Goal: Check status: Check status

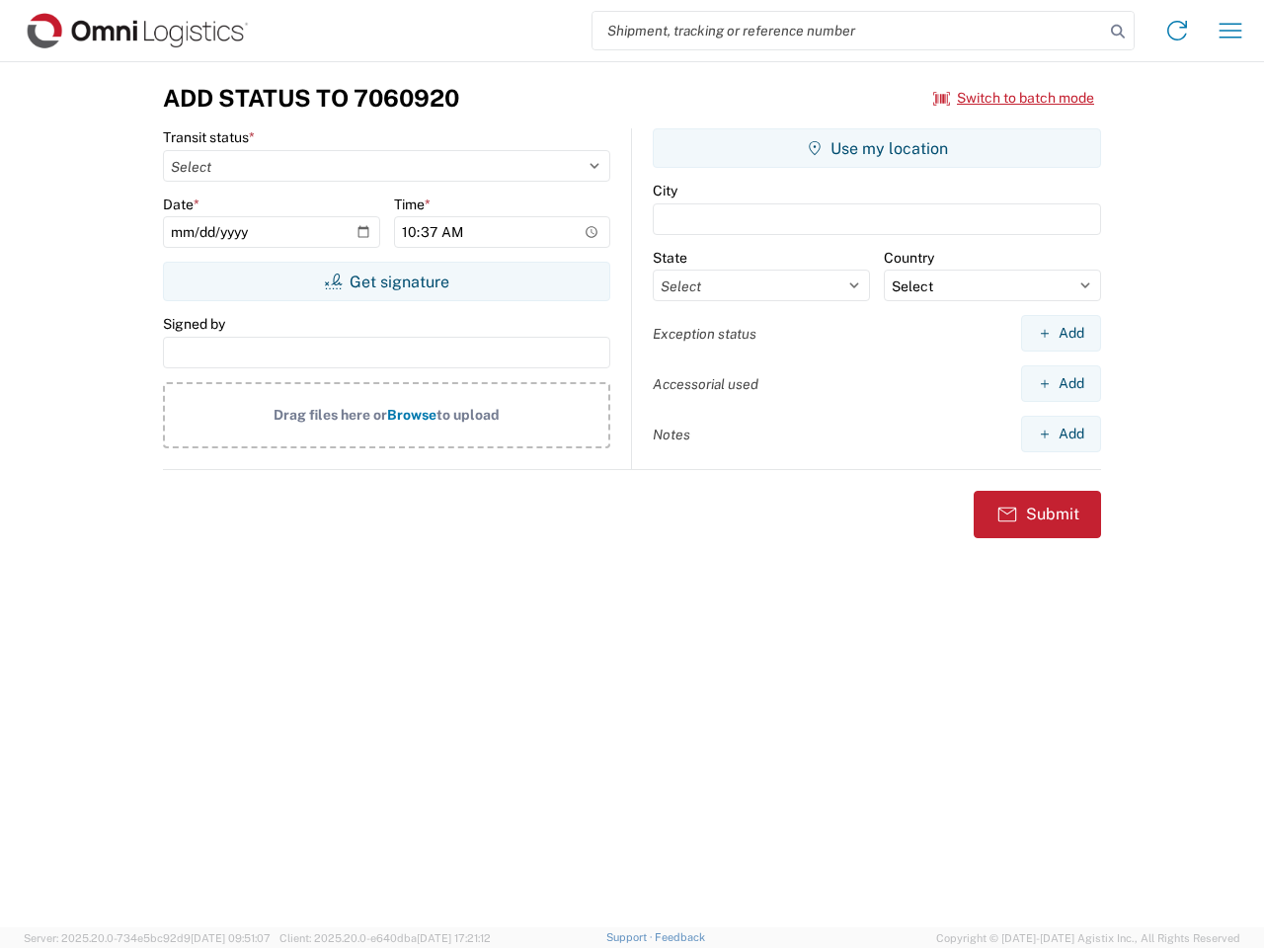
click at [848, 31] on input "search" at bounding box center [849, 31] width 512 height 38
click at [1118, 32] on icon at bounding box center [1118, 32] width 28 height 28
click at [1177, 31] on icon at bounding box center [1177, 31] width 32 height 32
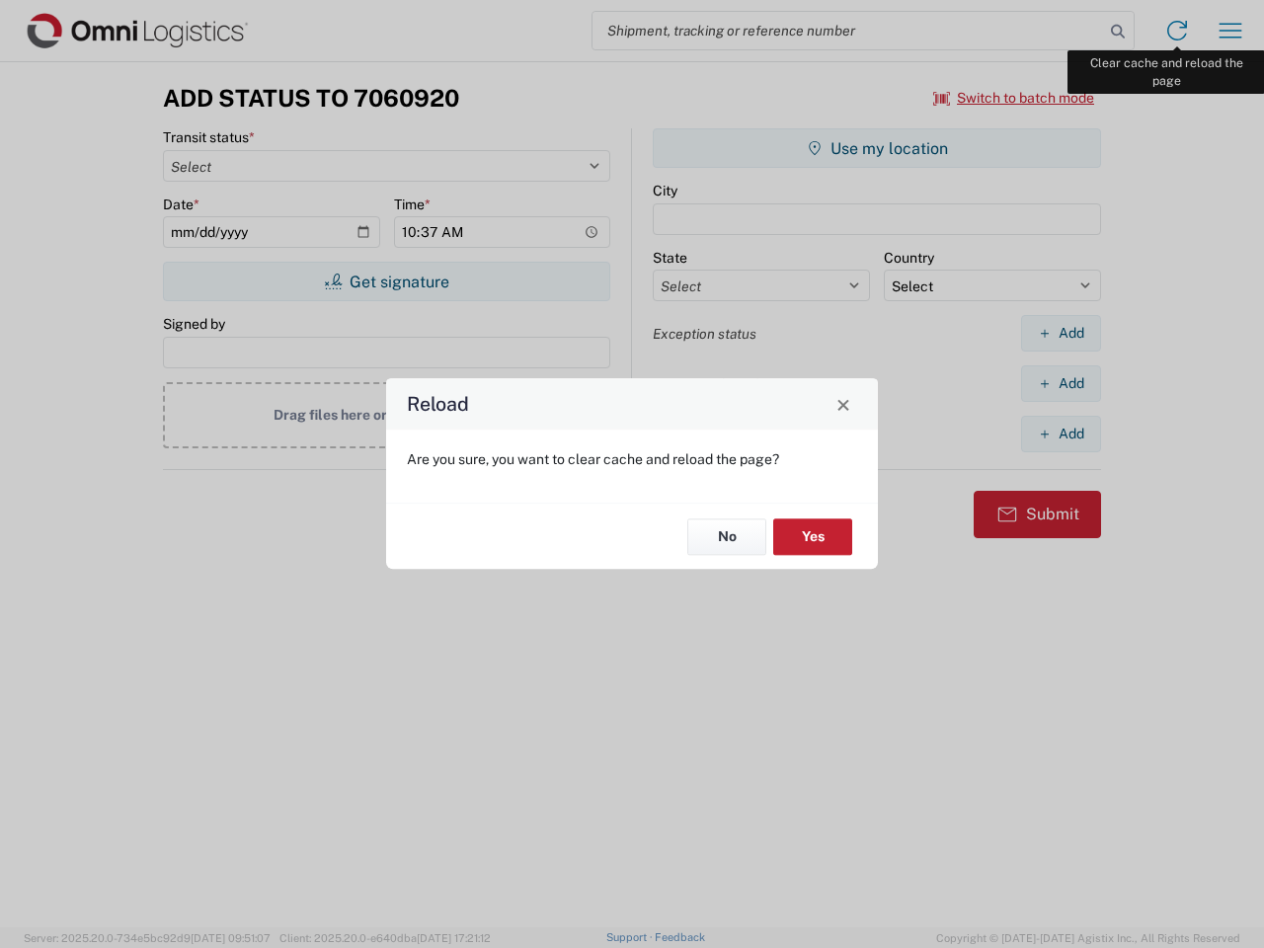
click at [1231, 31] on div "Reload Are you sure, you want to clear cache and reload the page? No Yes" at bounding box center [632, 474] width 1264 height 948
click at [1014, 98] on div "Reload Are you sure, you want to clear cache and reload the page? No Yes" at bounding box center [632, 474] width 1264 height 948
click at [386, 281] on div "Reload Are you sure, you want to clear cache and reload the page? No Yes" at bounding box center [632, 474] width 1264 height 948
click at [877, 148] on div "Reload Are you sure, you want to clear cache and reload the page? No Yes" at bounding box center [632, 474] width 1264 height 948
click at [1061, 333] on div "Reload Are you sure, you want to clear cache and reload the page? No Yes" at bounding box center [632, 474] width 1264 height 948
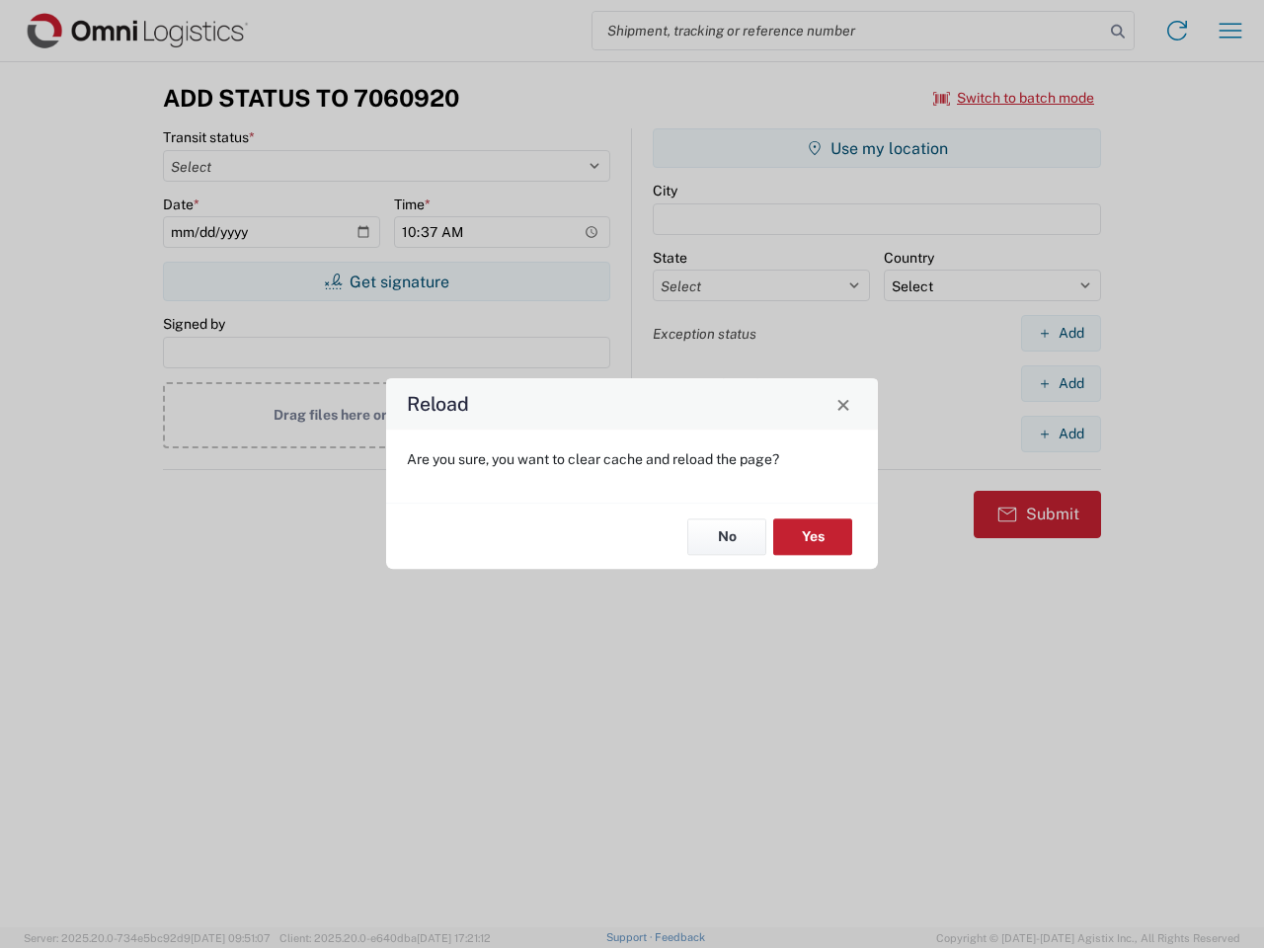
click at [1061, 383] on div "Reload Are you sure, you want to clear cache and reload the page? No Yes" at bounding box center [632, 474] width 1264 height 948
click at [1061, 434] on div "Reload Are you sure, you want to clear cache and reload the page? No Yes" at bounding box center [632, 474] width 1264 height 948
